Goal: Task Accomplishment & Management: Use online tool/utility

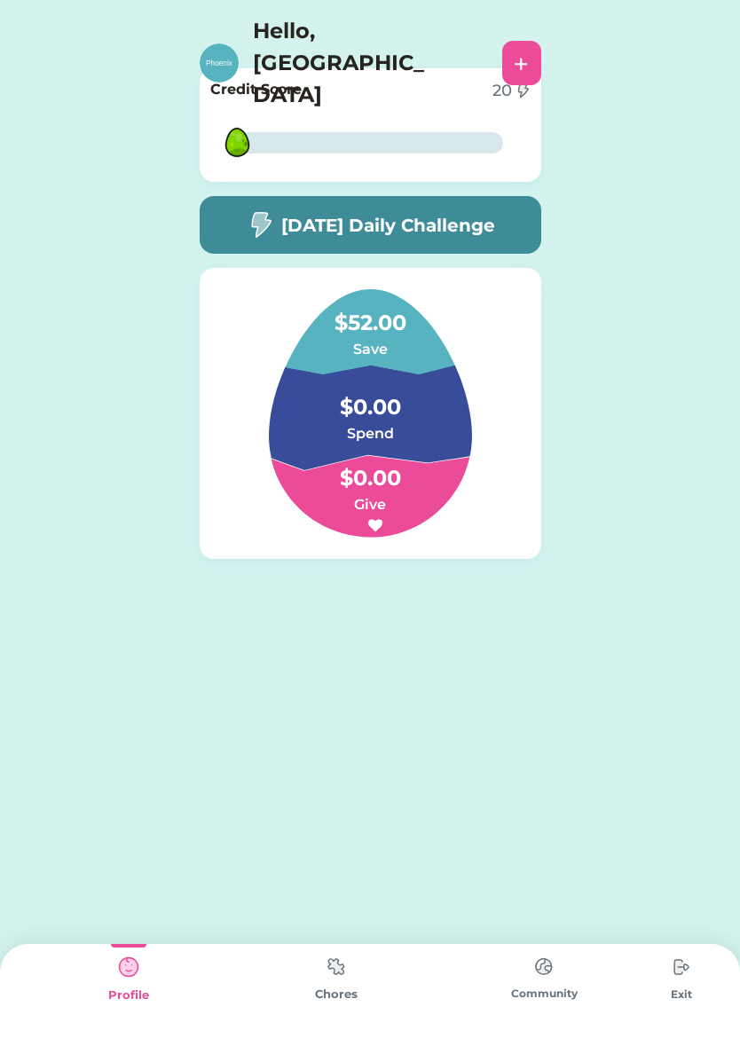
click at [313, 975] on div "Chores" at bounding box center [336, 991] width 208 height 94
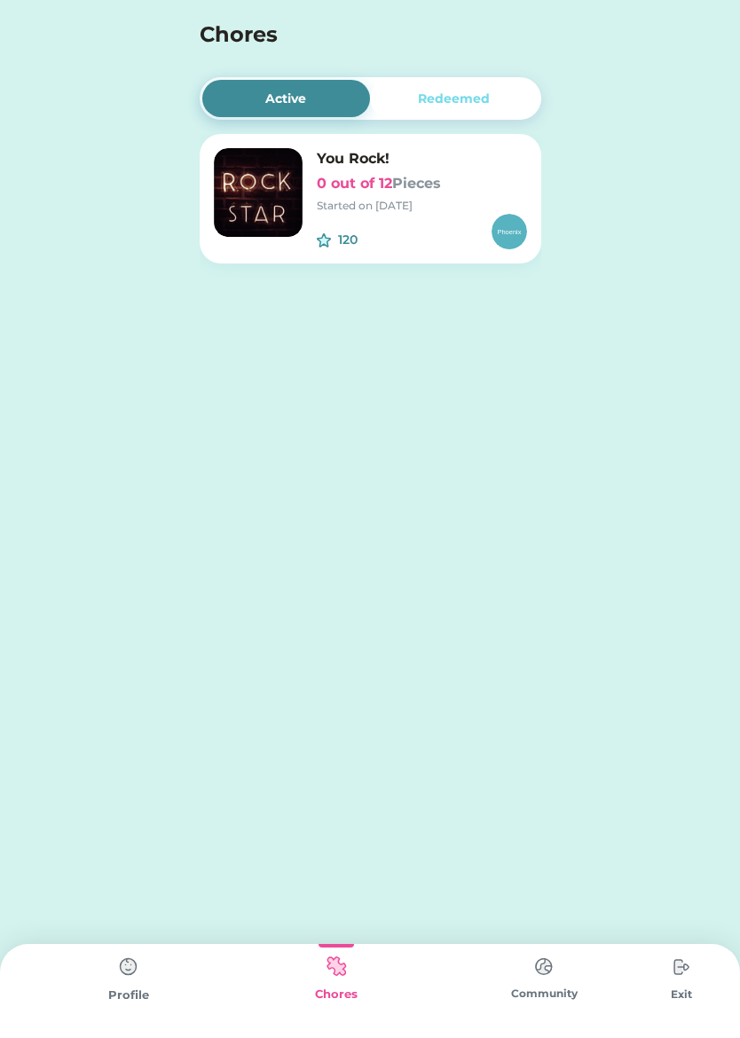
click at [216, 216] on img at bounding box center [258, 192] width 89 height 89
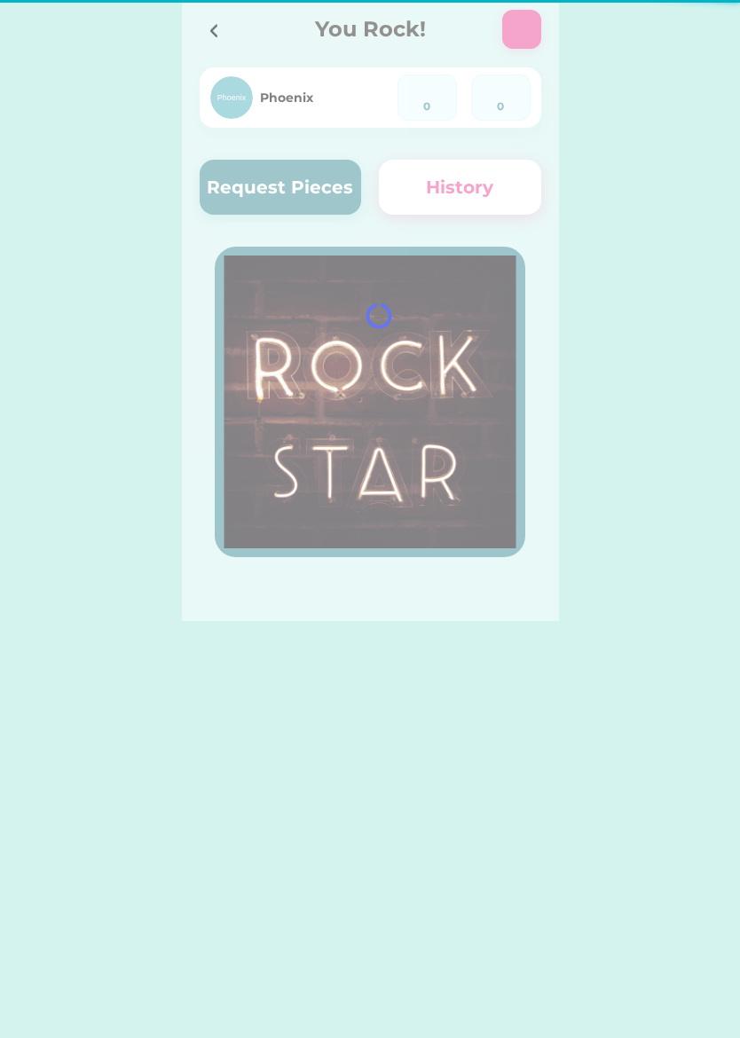
click at [255, 186] on div at bounding box center [370, 310] width 377 height 621
click at [383, 322] on icon at bounding box center [378, 315] width 27 height 27
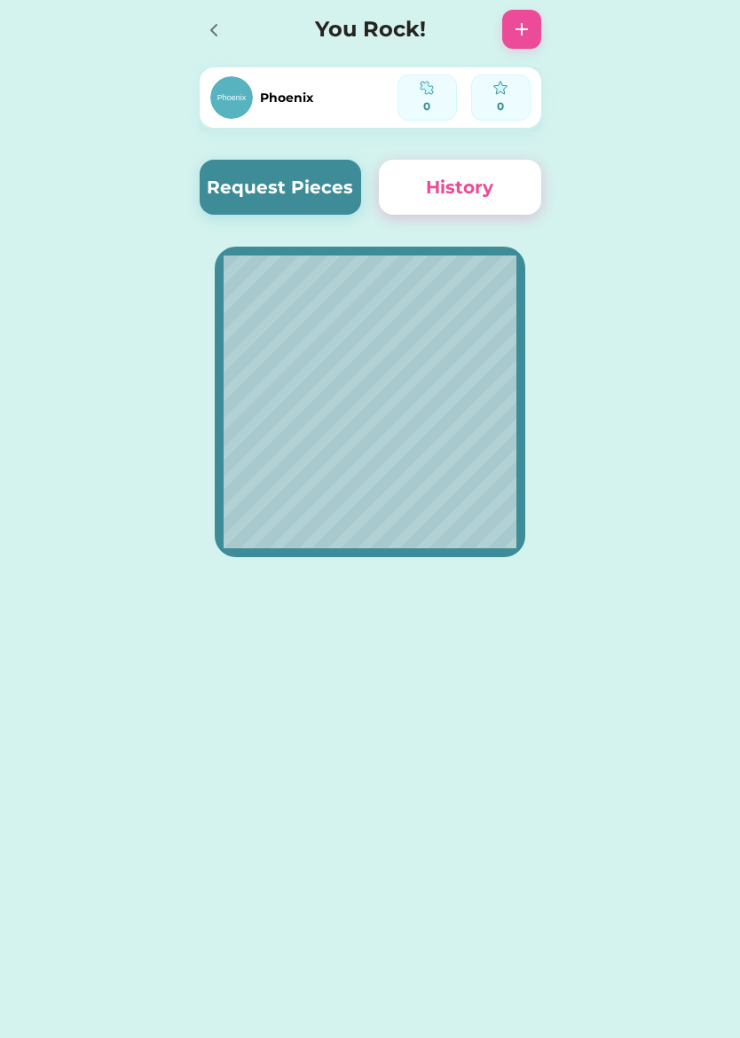
click at [254, 201] on button "Request Pieces" at bounding box center [281, 187] width 162 height 55
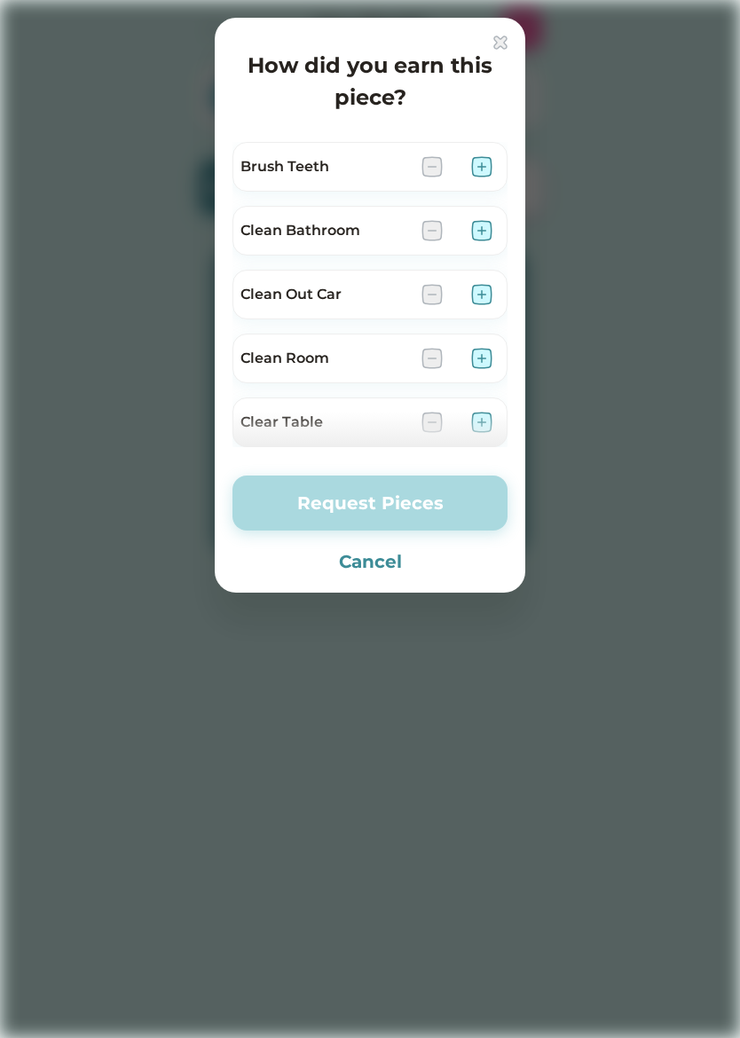
click at [340, 571] on button "Cancel" at bounding box center [369, 561] width 275 height 27
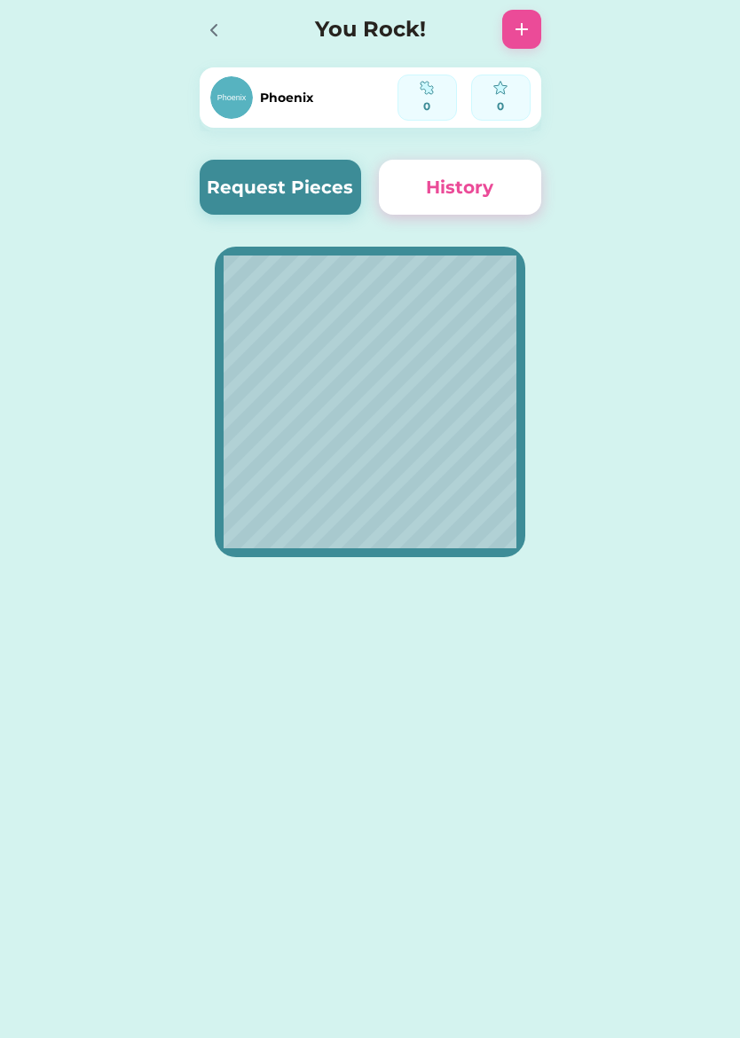
click at [200, 20] on div at bounding box center [213, 29] width 27 height 27
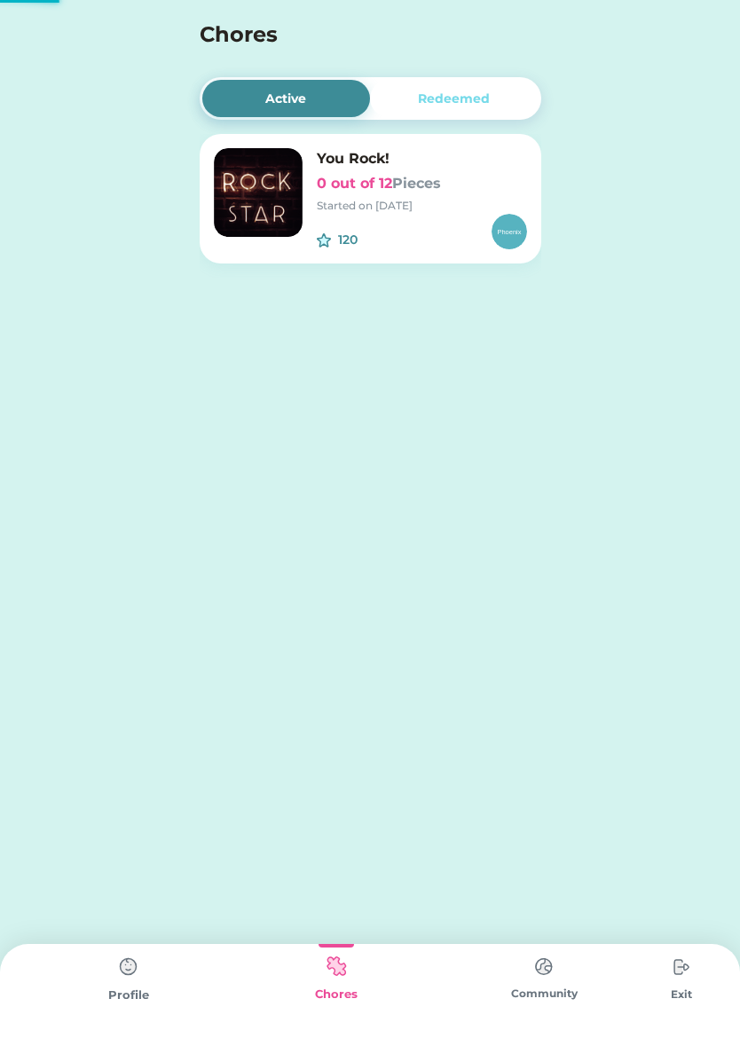
click at [208, 39] on h4 "Chores" at bounding box center [347, 35] width 294 height 32
click at [10, 17] on div "Chores" at bounding box center [370, 30] width 740 height 61
